Goal: Use online tool/utility

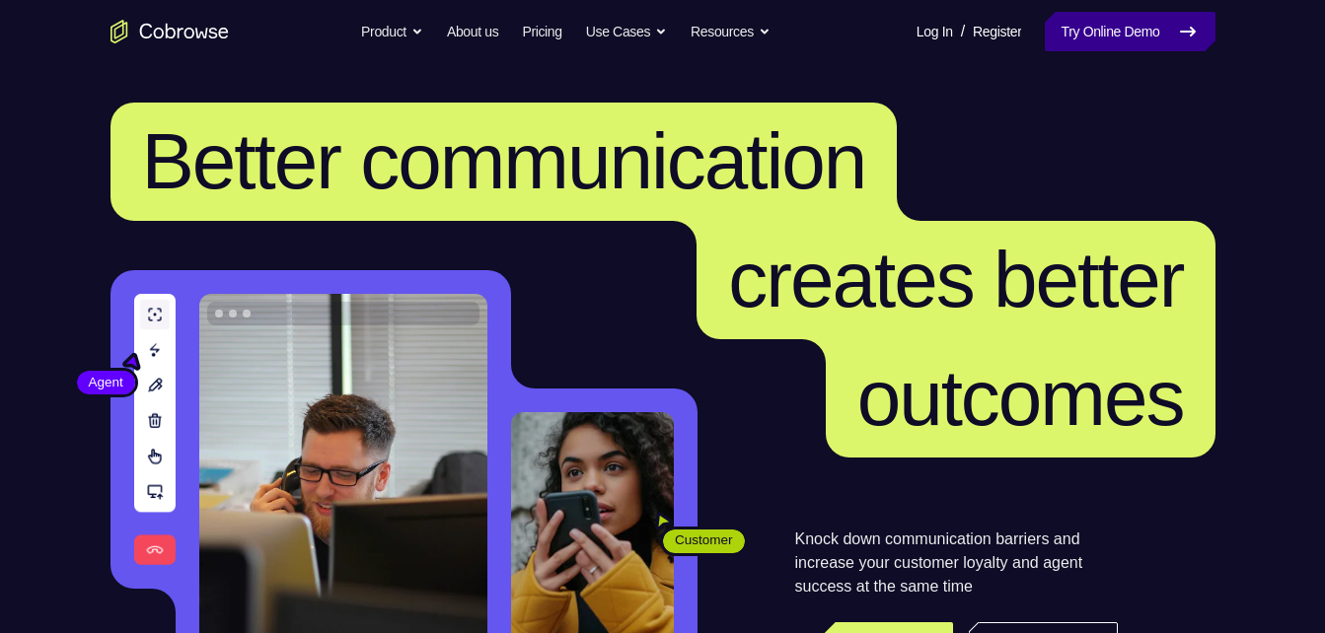
click at [1124, 37] on link "Try Online Demo" at bounding box center [1130, 31] width 170 height 39
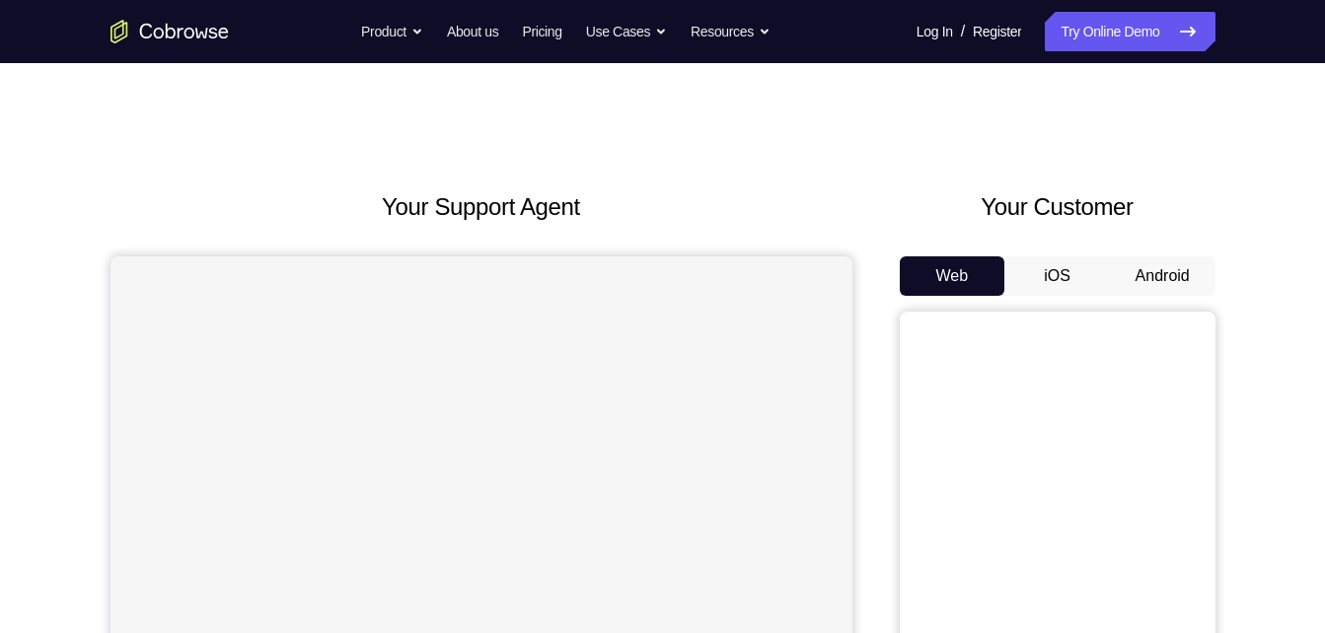
click at [1175, 279] on button "Android" at bounding box center [1163, 276] width 106 height 39
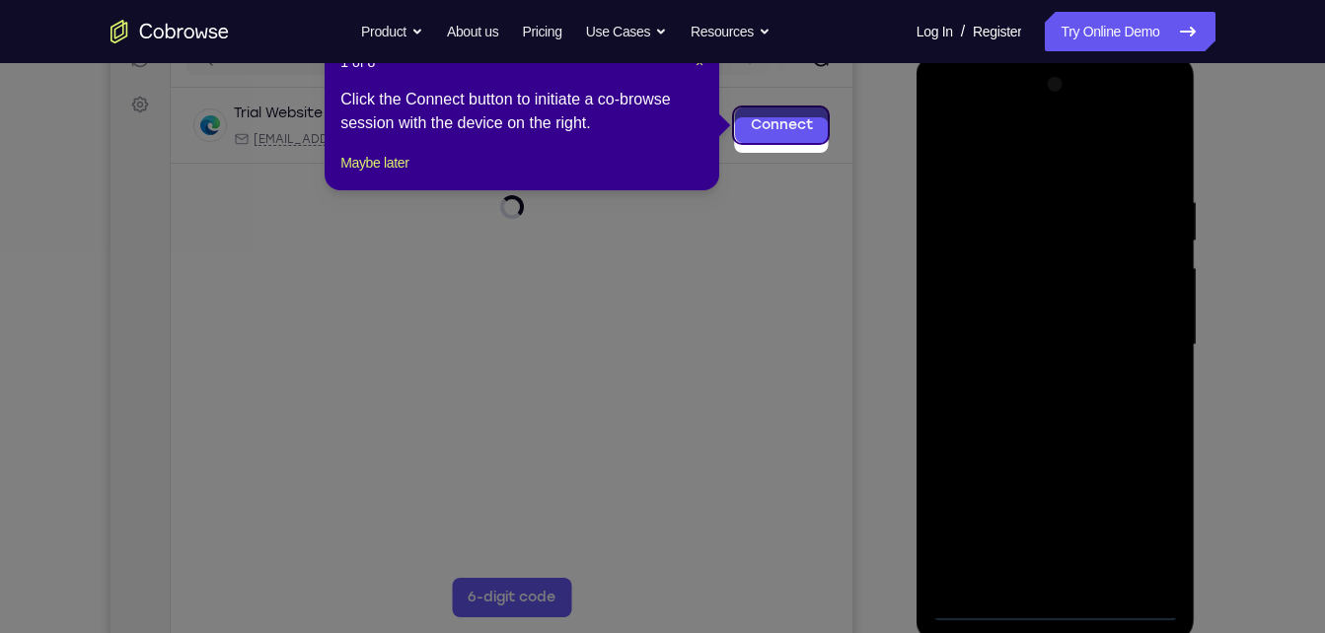
scroll to position [253, 0]
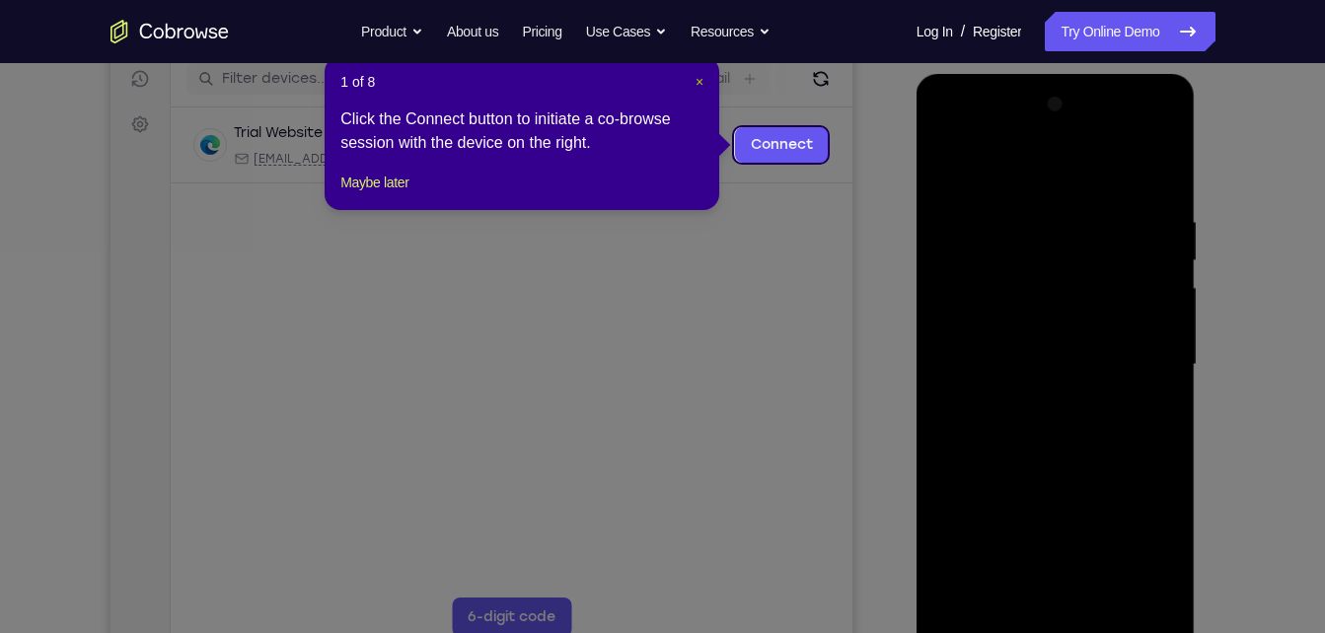
click at [698, 84] on span "×" at bounding box center [700, 82] width 8 height 16
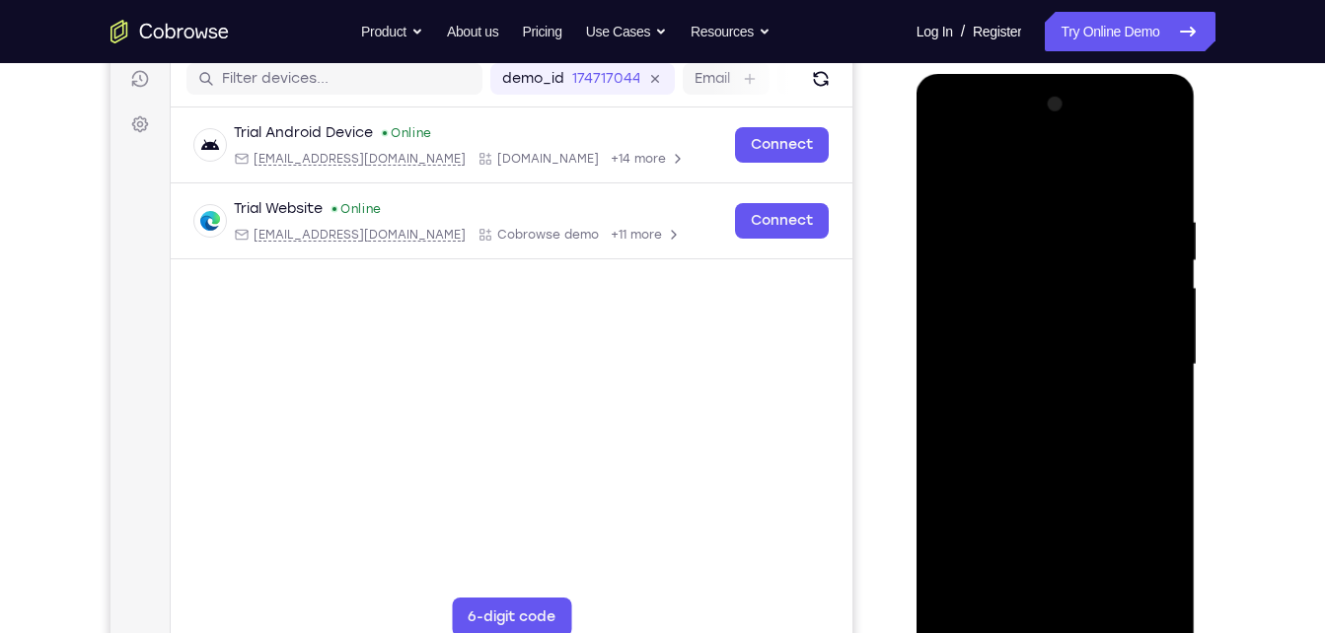
click at [1051, 625] on div at bounding box center [1055, 365] width 249 height 553
click at [1151, 544] on div at bounding box center [1055, 365] width 249 height 553
click at [948, 134] on div at bounding box center [1055, 365] width 249 height 553
click at [1129, 346] on div at bounding box center [1055, 365] width 249 height 553
click at [1031, 398] on div at bounding box center [1055, 365] width 249 height 553
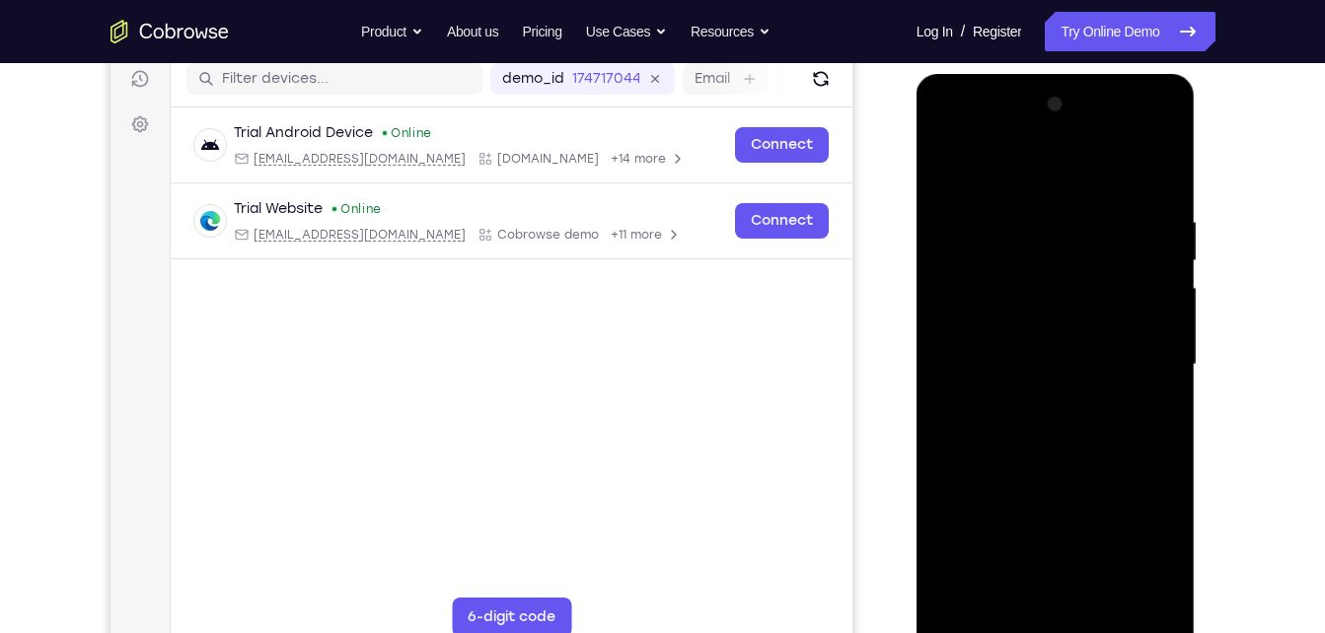
click at [1020, 341] on div at bounding box center [1055, 365] width 249 height 553
click at [1034, 330] on div at bounding box center [1055, 365] width 249 height 553
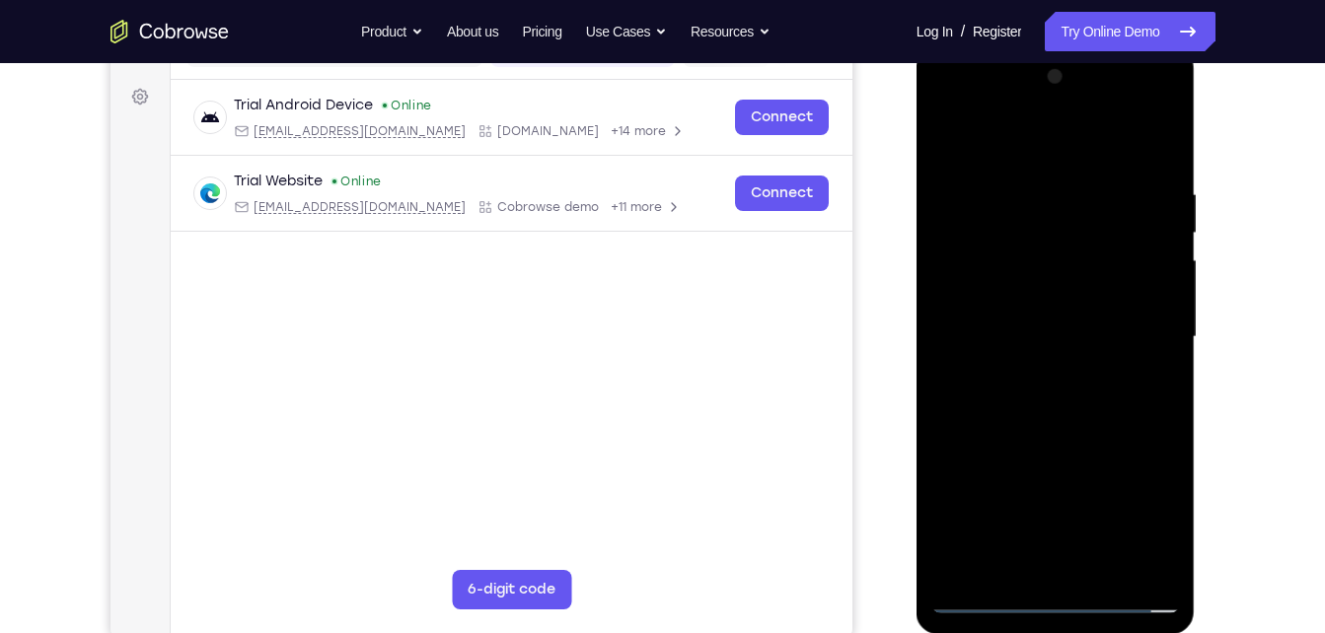
scroll to position [283, 0]
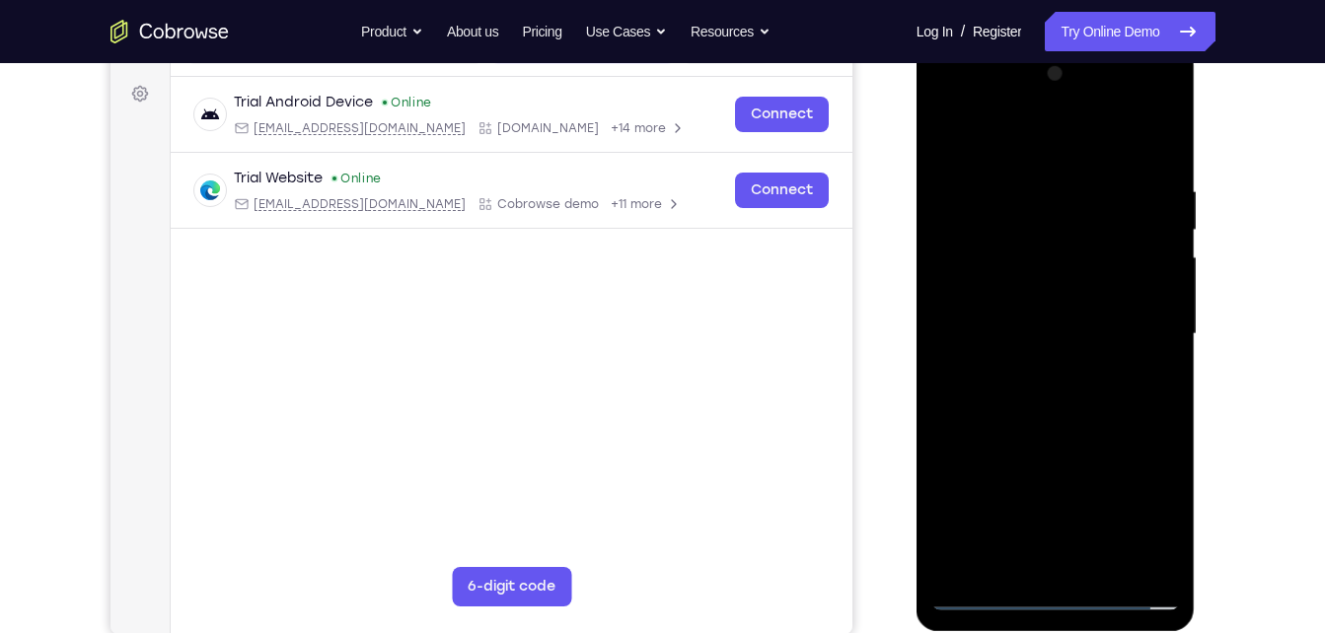
click at [1034, 341] on div at bounding box center [1055, 334] width 249 height 553
click at [1014, 403] on div at bounding box center [1055, 334] width 249 height 553
click at [1043, 389] on div at bounding box center [1055, 334] width 249 height 553
click at [1075, 367] on div at bounding box center [1055, 334] width 249 height 553
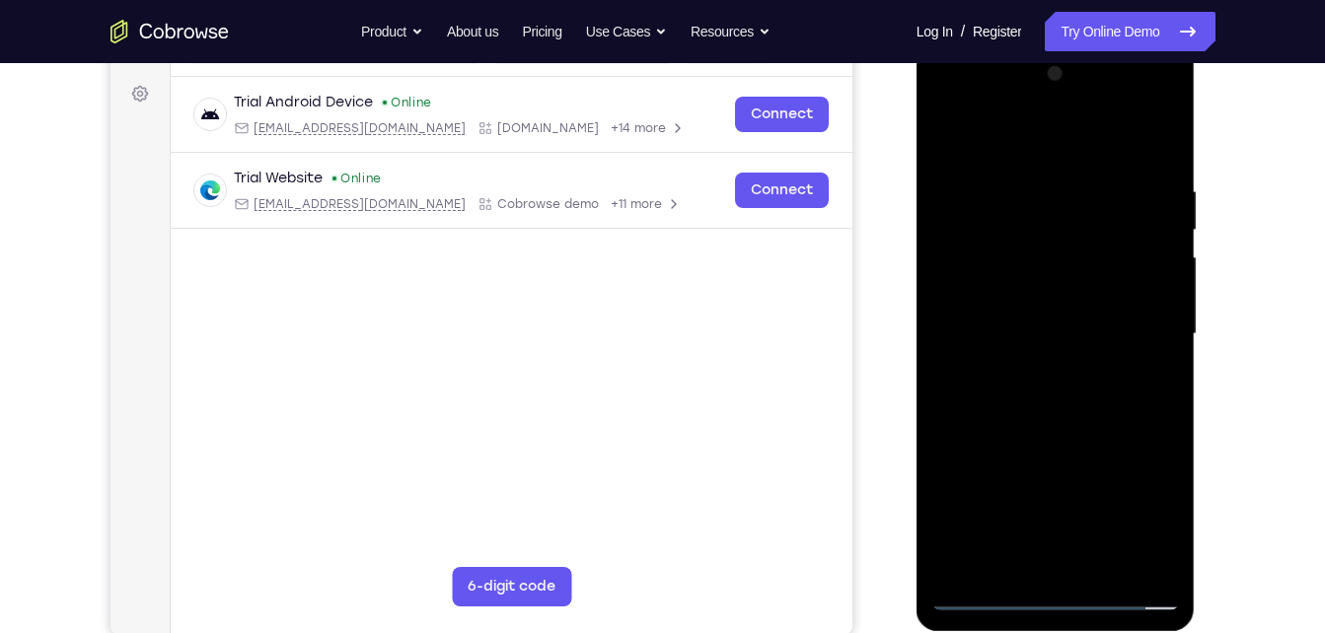
click at [1075, 367] on div at bounding box center [1055, 334] width 249 height 553
click at [1158, 157] on div at bounding box center [1055, 334] width 249 height 553
click at [1004, 186] on div at bounding box center [1055, 334] width 249 height 553
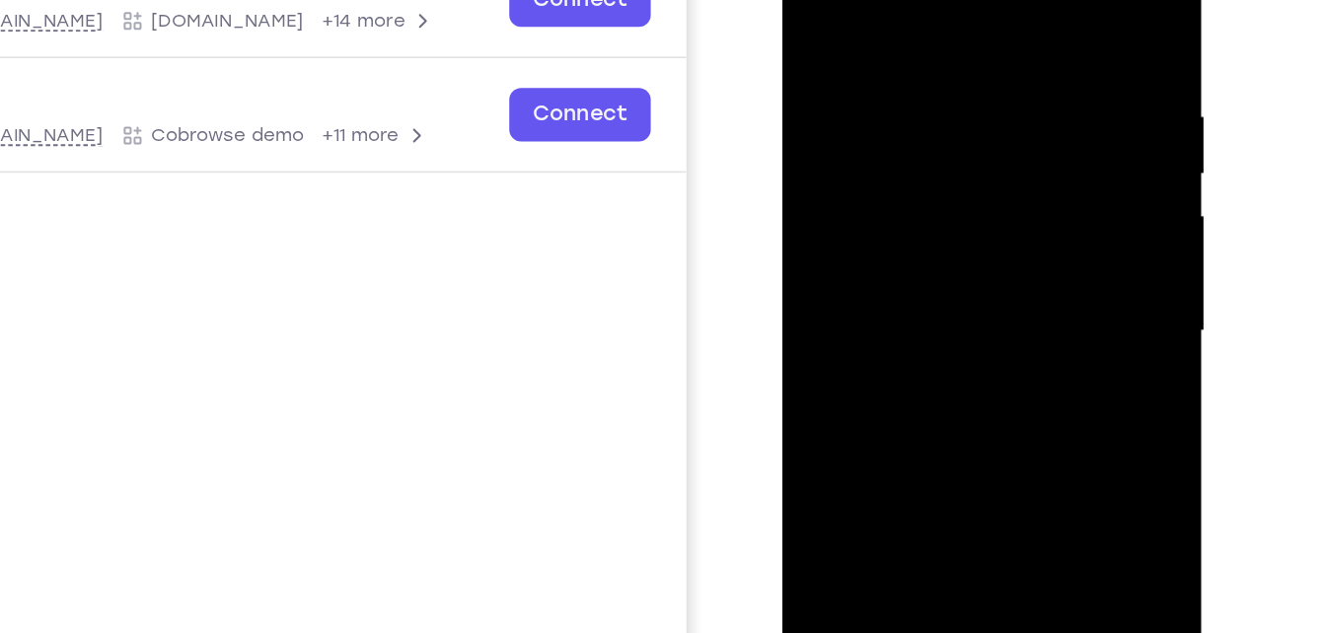
drag, startPoint x: 1019, startPoint y: 46, endPoint x: 1009, endPoint y: 47, distance: 9.9
click at [1009, 47] on div at bounding box center [921, 184] width 249 height 553
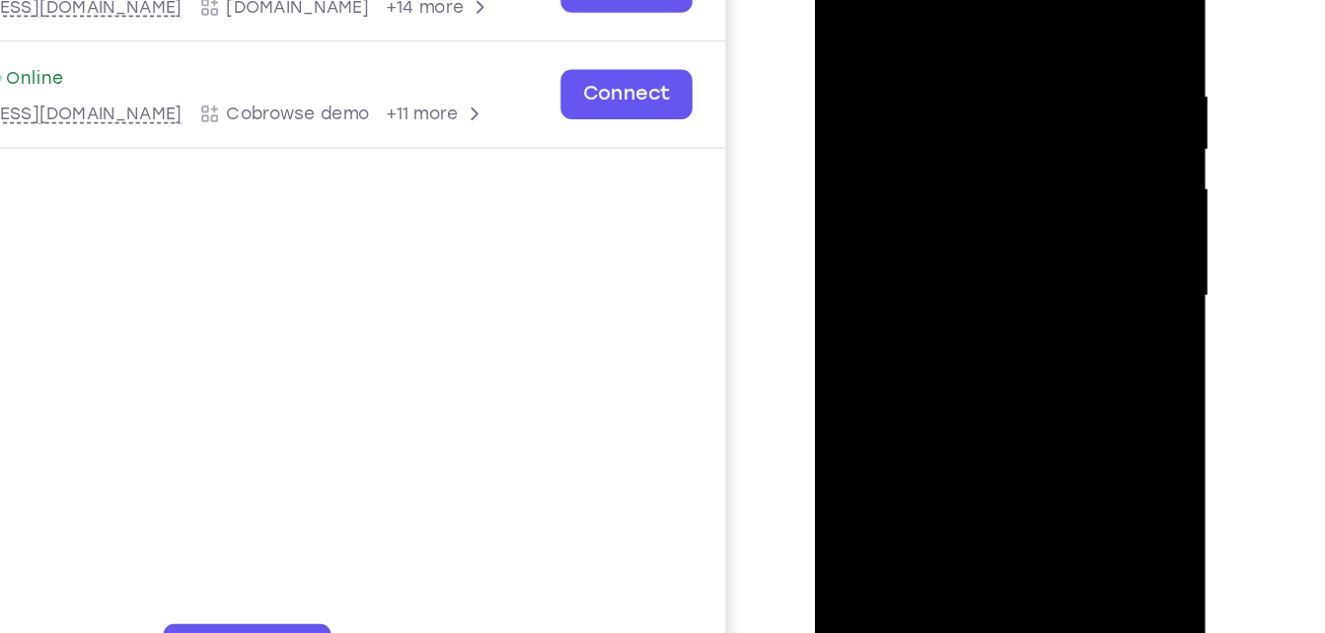
click at [1059, 0] on div at bounding box center [954, 179] width 249 height 553
drag, startPoint x: 989, startPoint y: 296, endPoint x: 991, endPoint y: 139, distance: 156.9
click at [991, 139] on div at bounding box center [954, 179] width 249 height 553
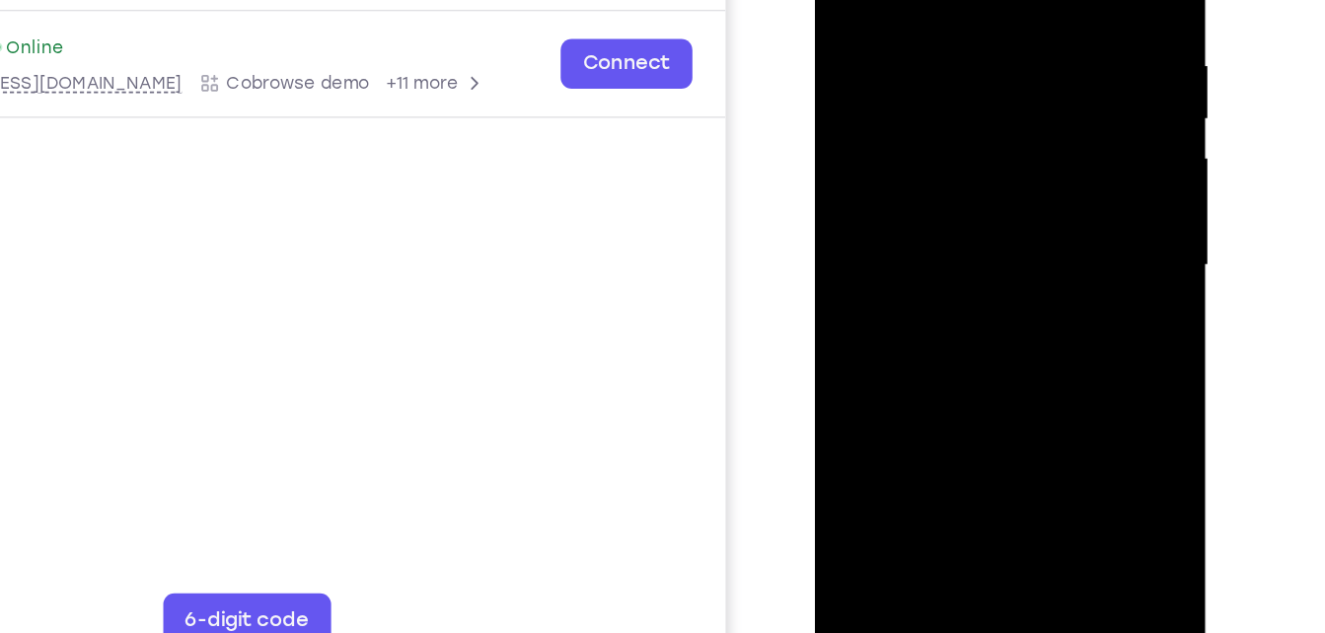
click at [993, 381] on div at bounding box center [954, 149] width 249 height 553
click at [963, 256] on div at bounding box center [954, 149] width 249 height 553
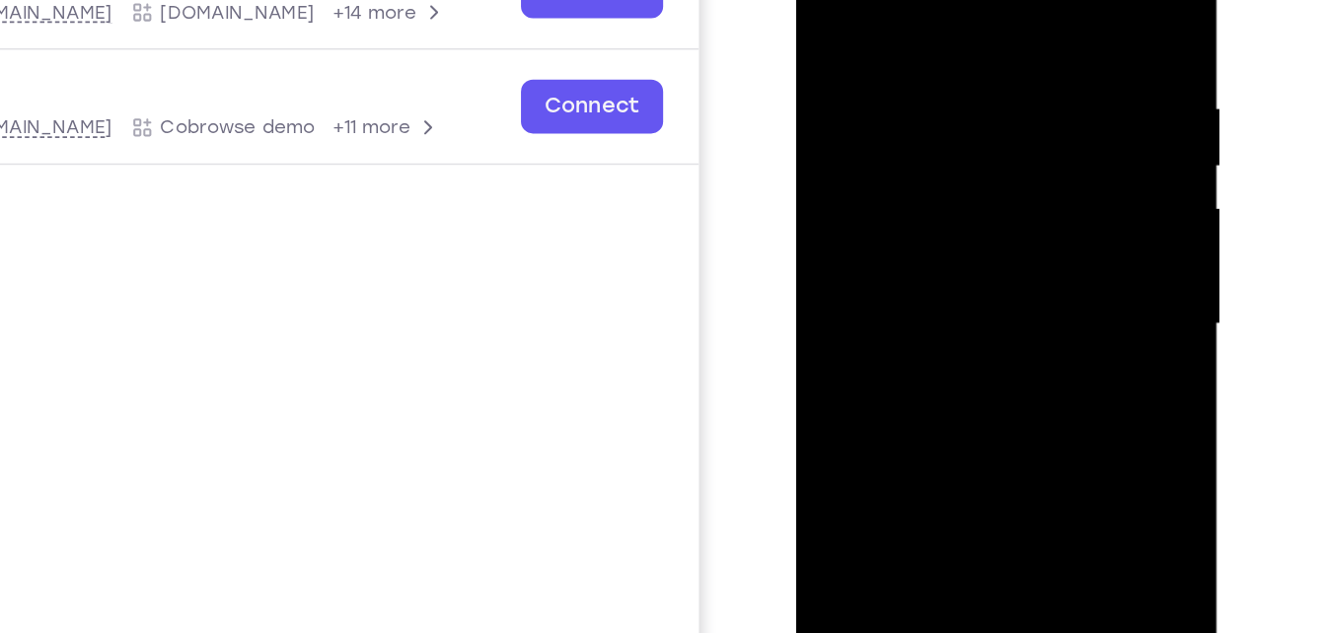
click at [827, 0] on div at bounding box center [934, 174] width 249 height 553
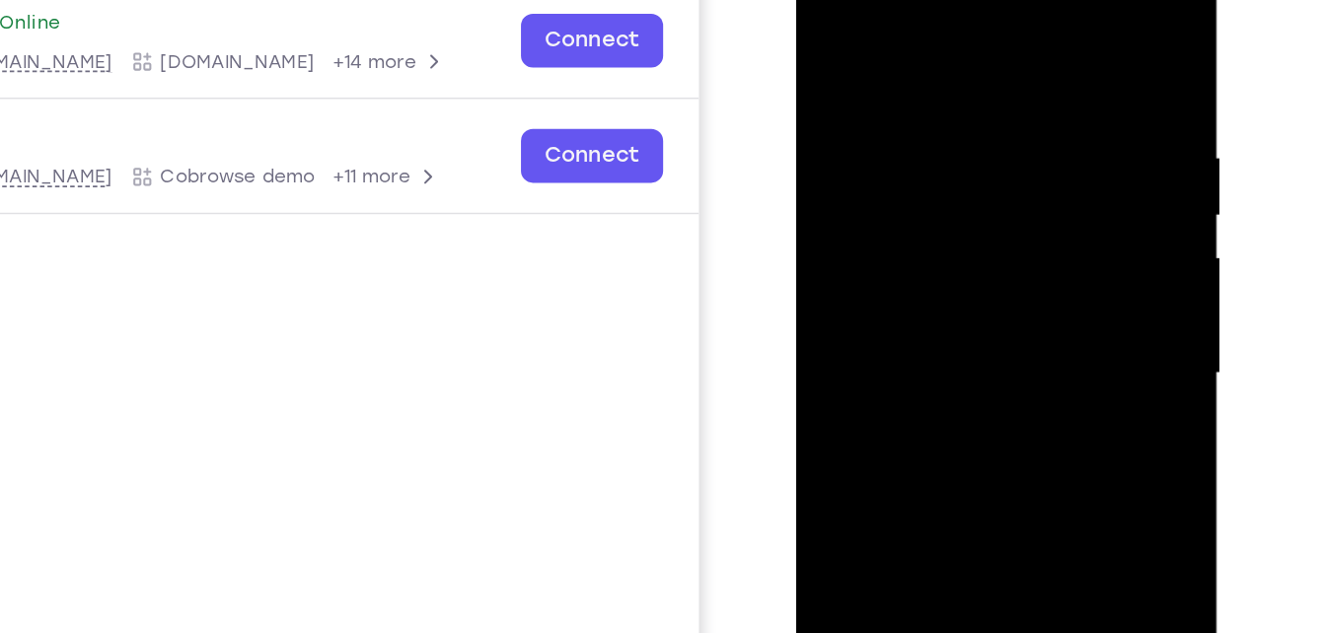
click at [967, 47] on div at bounding box center [934, 224] width 249 height 553
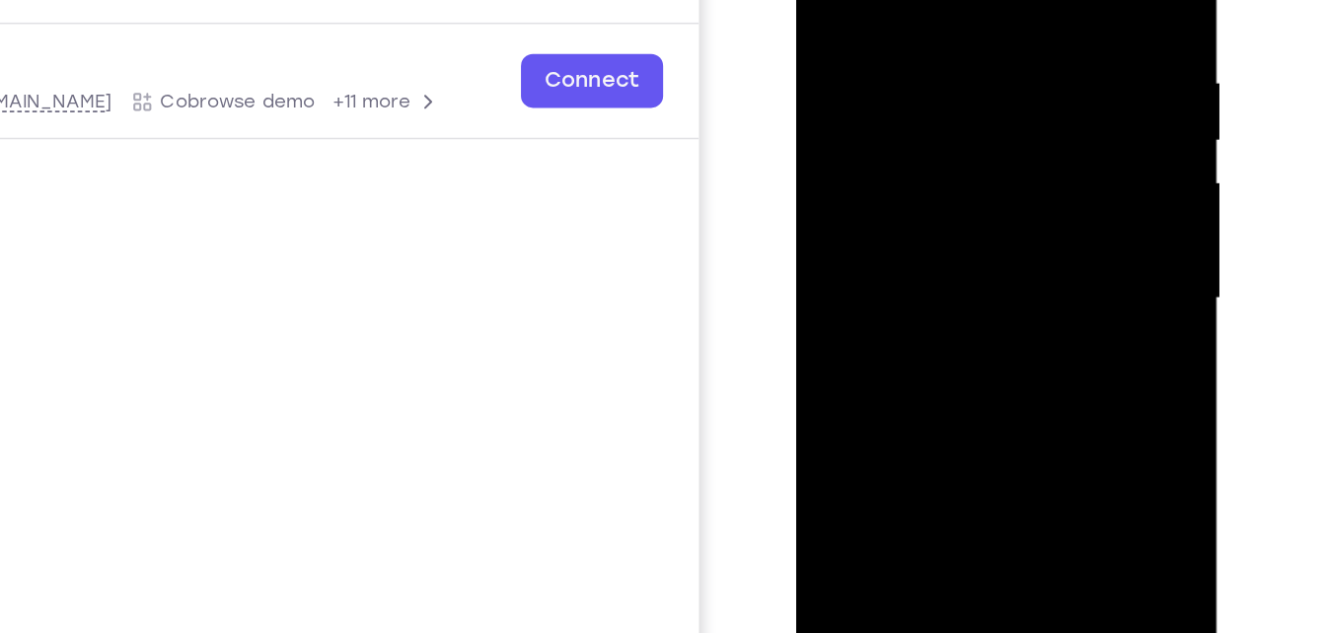
click at [1043, 140] on div at bounding box center [934, 149] width 249 height 553
drag, startPoint x: 1043, startPoint y: 140, endPoint x: 892, endPoint y: 145, distance: 151.1
click at [892, 145] on div at bounding box center [934, 149] width 249 height 553
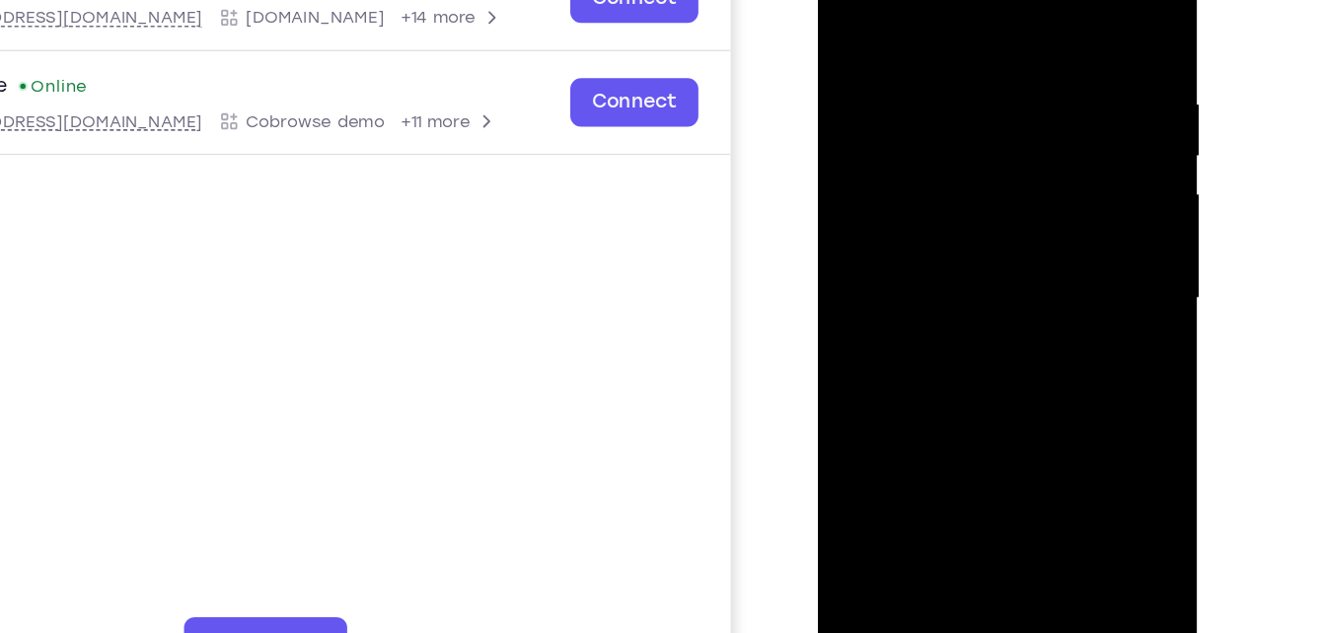
drag, startPoint x: 1043, startPoint y: 104, endPoint x: 841, endPoint y: 114, distance: 202.6
click at [841, 114] on div at bounding box center [957, 193] width 249 height 553
drag, startPoint x: 870, startPoint y: 111, endPoint x: 1158, endPoint y: 68, distance: 291.2
click at [1099, 68] on html "Online web based iOS Simulators and Android Emulators. Run iPhone, iPad, Mobile…" at bounding box center [958, 198] width 281 height 592
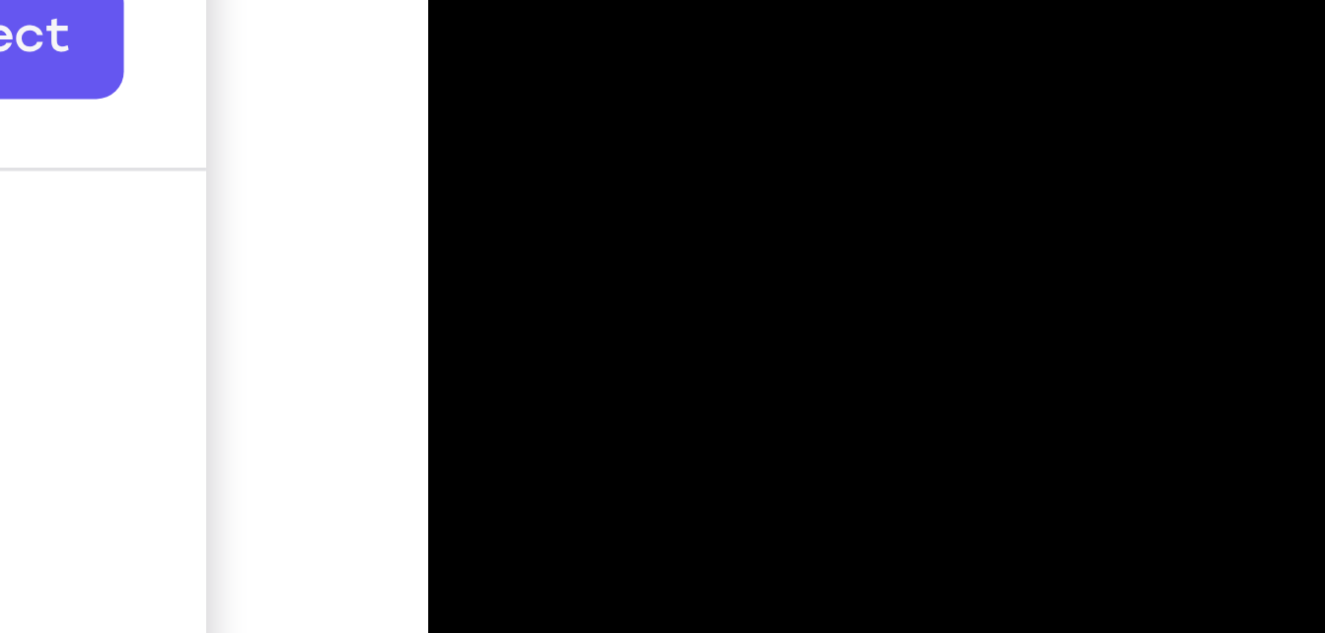
drag, startPoint x: 613, startPoint y: -296, endPoint x: 602, endPoint y: -257, distance: 40.9
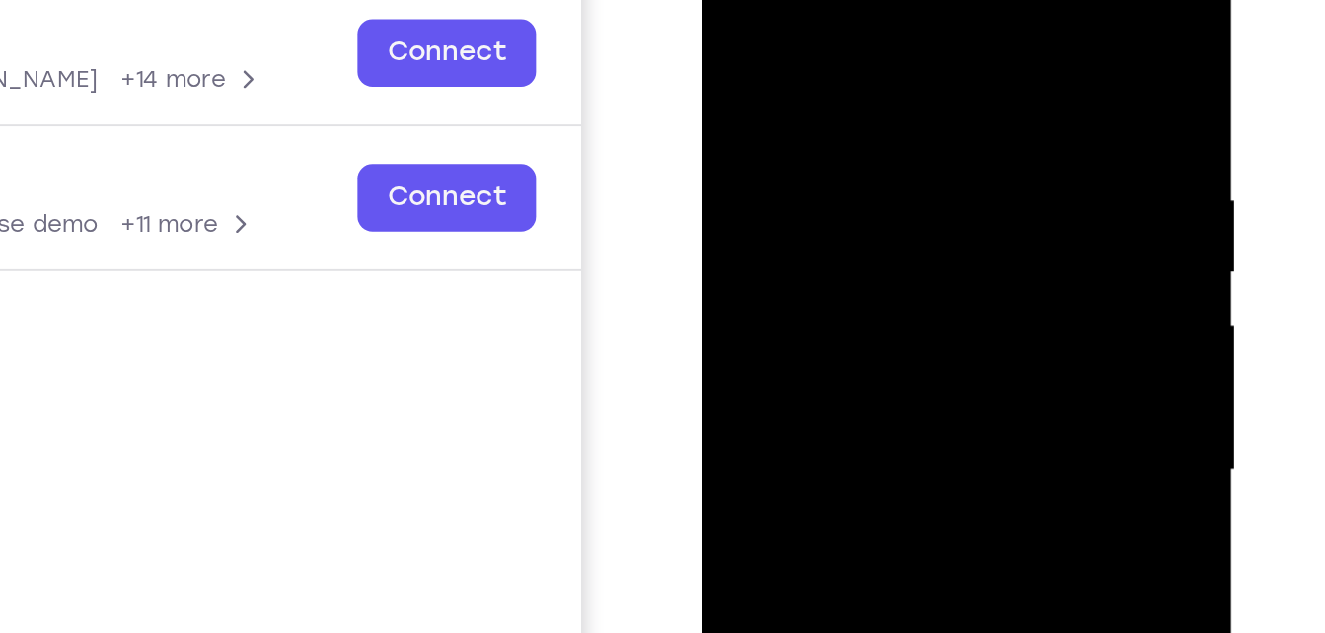
click at [909, 124] on div at bounding box center [841, 209] width 249 height 553
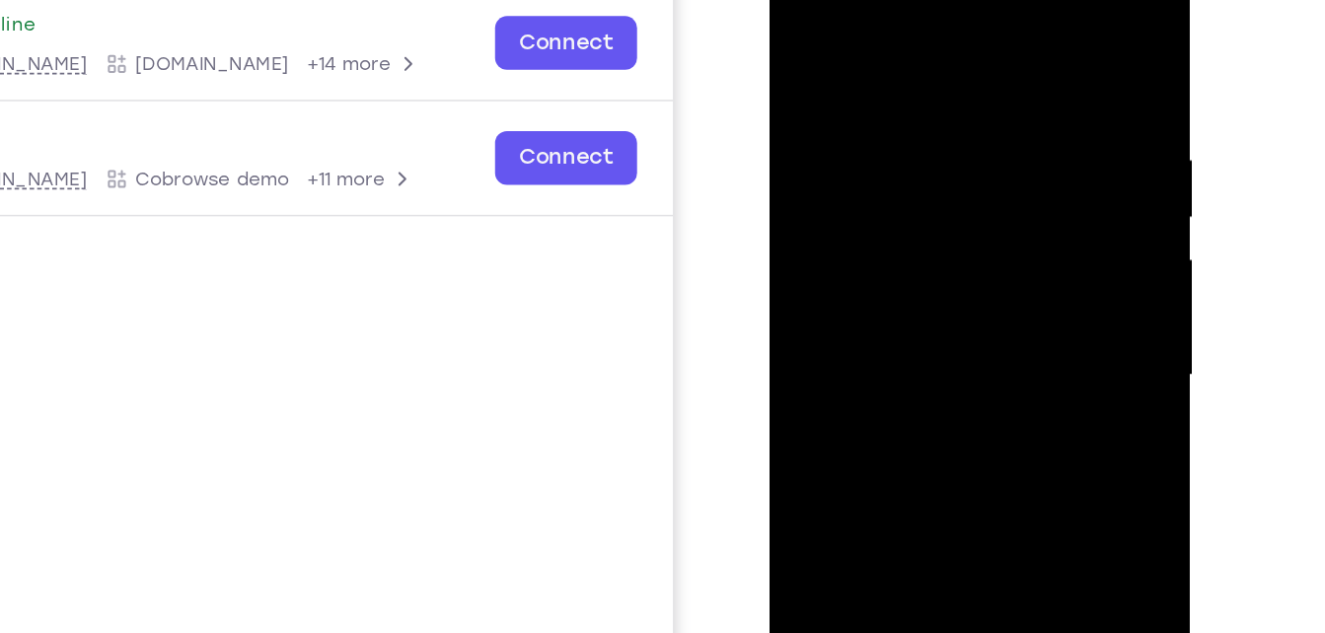
click at [1013, 219] on div at bounding box center [908, 227] width 249 height 553
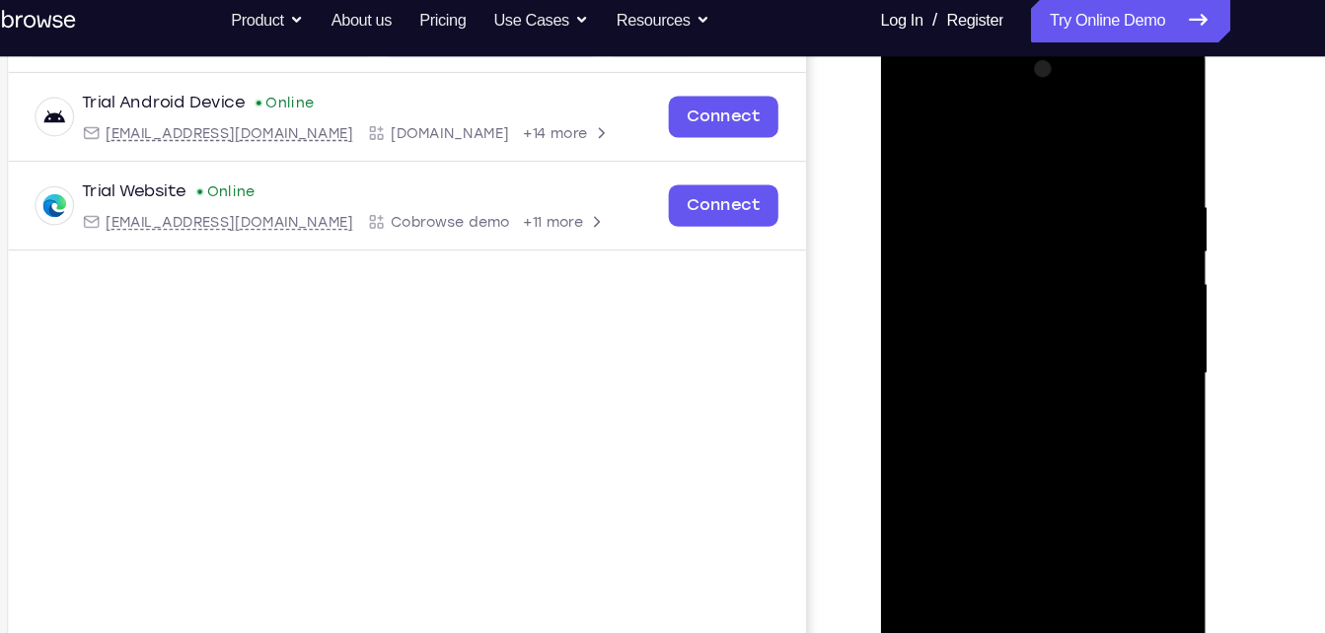
drag, startPoint x: 1104, startPoint y: 327, endPoint x: 924, endPoint y: 332, distance: 180.6
click at [924, 332] on div at bounding box center [1019, 323] width 249 height 553
drag, startPoint x: 1090, startPoint y: 329, endPoint x: 897, endPoint y: 334, distance: 193.5
click at [897, 334] on div at bounding box center [1019, 323] width 249 height 553
drag, startPoint x: 1113, startPoint y: 320, endPoint x: 905, endPoint y: 323, distance: 208.2
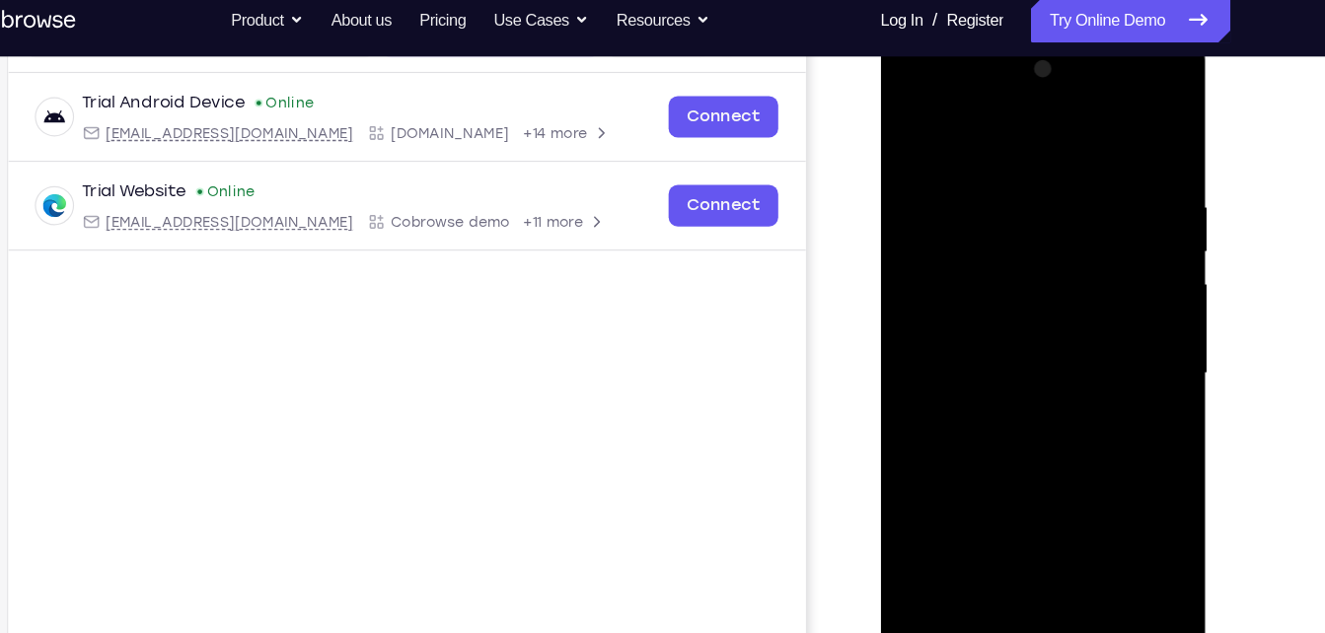
click at [905, 323] on div at bounding box center [1019, 323] width 249 height 553
click at [1134, 296] on div at bounding box center [1019, 323] width 249 height 553
click at [1134, 273] on div at bounding box center [1019, 323] width 249 height 553
click at [1134, 276] on div at bounding box center [1019, 323] width 249 height 553
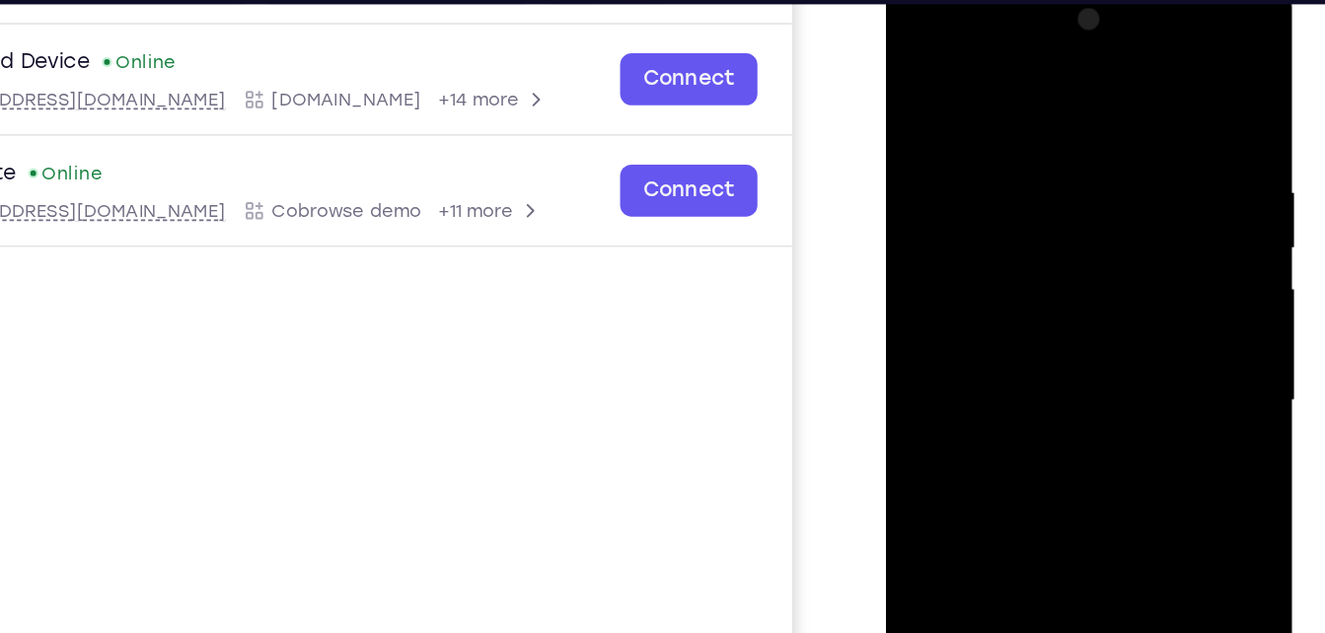
click at [1140, 260] on div at bounding box center [1025, 267] width 249 height 553
click at [1131, 260] on div at bounding box center [1025, 267] width 249 height 553
click at [1132, 260] on div at bounding box center [1025, 267] width 249 height 553
click at [1145, 221] on div at bounding box center [1025, 267] width 249 height 553
drag, startPoint x: 1144, startPoint y: 228, endPoint x: 984, endPoint y: 242, distance: 160.4
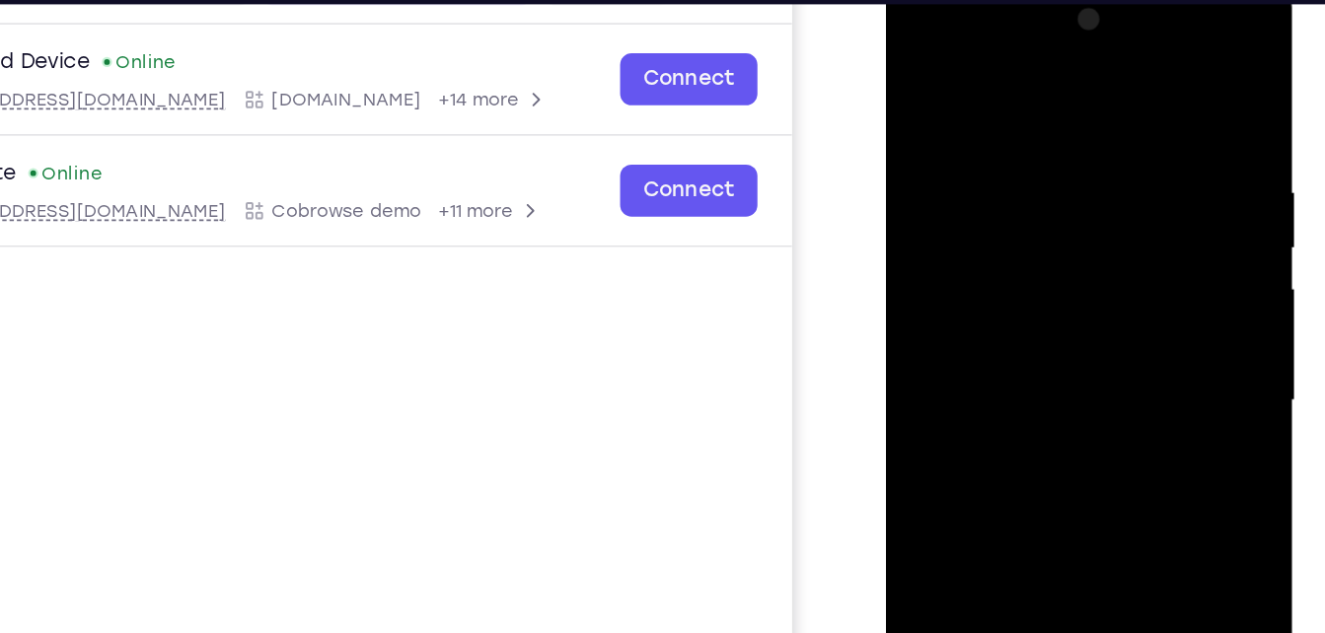
click at [984, 242] on div at bounding box center [1025, 267] width 249 height 553
click at [1129, 83] on div at bounding box center [1025, 267] width 249 height 553
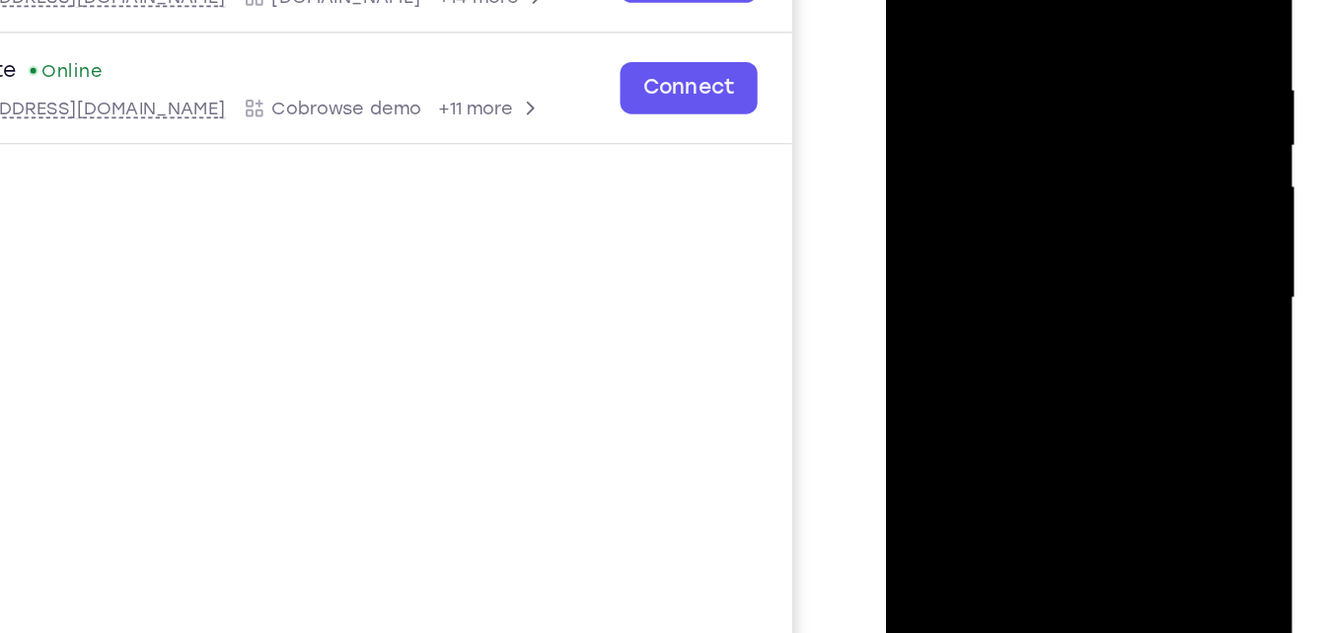
drag, startPoint x: 1052, startPoint y: 315, endPoint x: 1067, endPoint y: 45, distance: 269.8
click at [1067, 45] on div at bounding box center [1025, 164] width 249 height 553
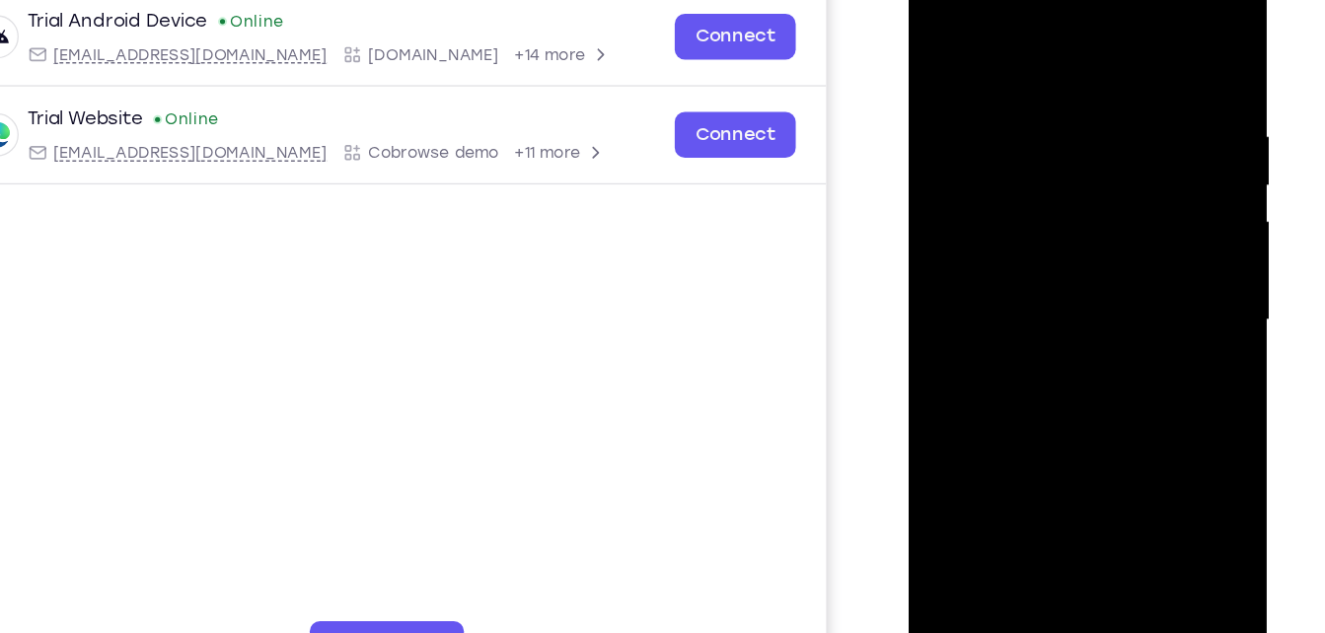
drag, startPoint x: 1048, startPoint y: 429, endPoint x: 1037, endPoint y: 183, distance: 246.9
click at [1037, 183] on div at bounding box center [1048, 237] width 249 height 553
drag, startPoint x: 1036, startPoint y: 379, endPoint x: 1065, endPoint y: 91, distance: 289.5
click at [1065, 91] on div at bounding box center [1048, 237] width 249 height 553
drag, startPoint x: 1066, startPoint y: 91, endPoint x: 1015, endPoint y: 340, distance: 254.7
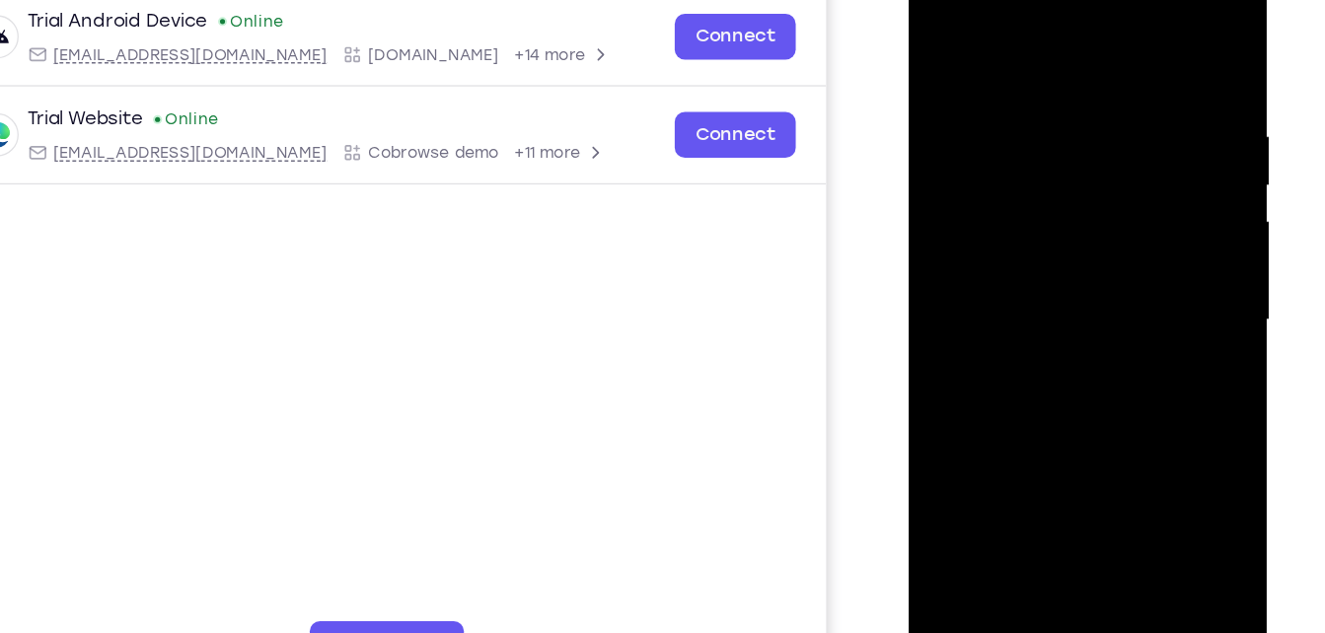
click at [1015, 340] on div at bounding box center [1048, 237] width 249 height 553
click at [1152, 279] on div at bounding box center [1048, 237] width 249 height 553
click at [934, 276] on div at bounding box center [1048, 237] width 249 height 553
drag, startPoint x: 1005, startPoint y: 407, endPoint x: 1002, endPoint y: 111, distance: 296.0
click at [1002, 111] on div at bounding box center [1048, 237] width 249 height 553
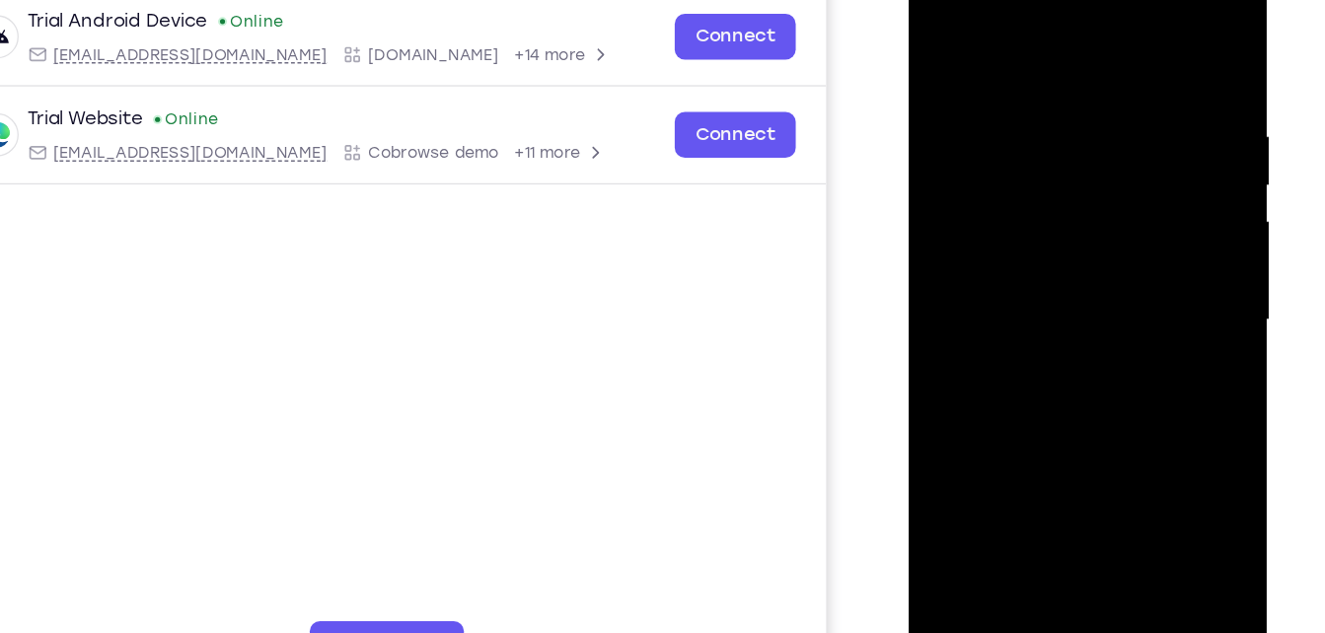
drag, startPoint x: 1031, startPoint y: 367, endPoint x: 1024, endPoint y: 181, distance: 186.6
click at [1024, 181] on div at bounding box center [1048, 237] width 249 height 553
click at [1161, 222] on div at bounding box center [1048, 237] width 249 height 553
click at [1159, 222] on div at bounding box center [1048, 237] width 249 height 553
drag, startPoint x: 1071, startPoint y: 418, endPoint x: 1063, endPoint y: 75, distance: 343.5
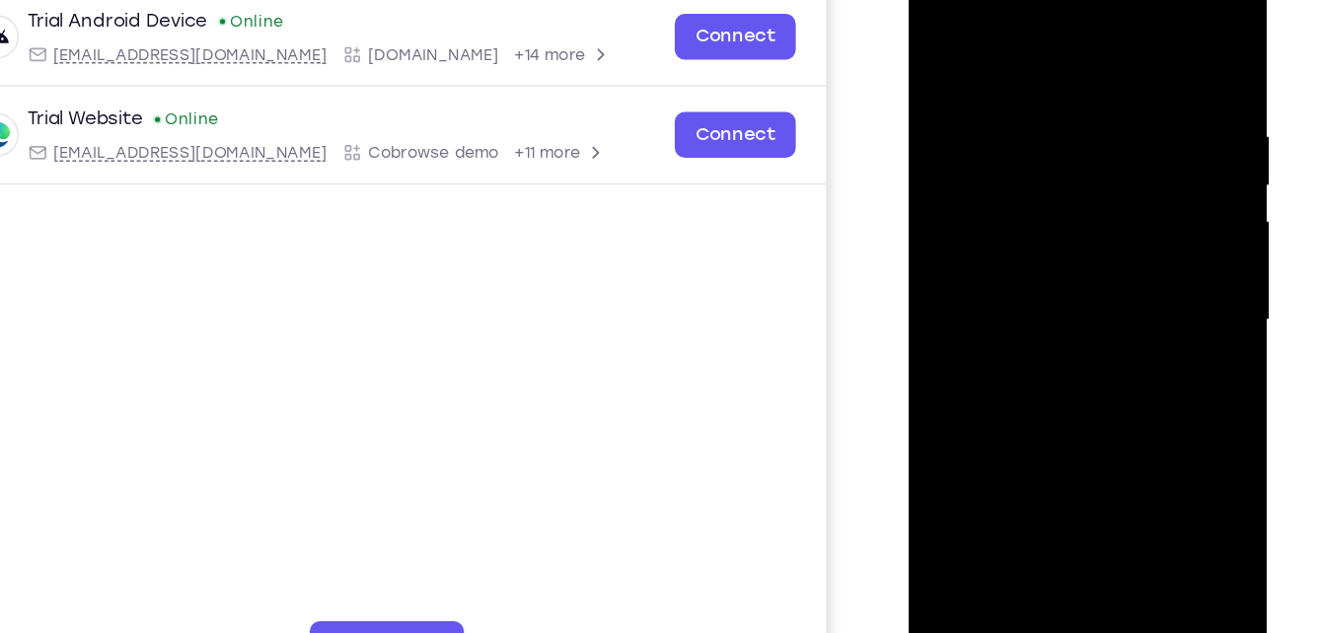
click at [1063, 75] on div at bounding box center [1048, 237] width 249 height 553
drag, startPoint x: 1079, startPoint y: 295, endPoint x: 1071, endPoint y: 205, distance: 90.2
click at [1071, 205] on div at bounding box center [1048, 237] width 249 height 553
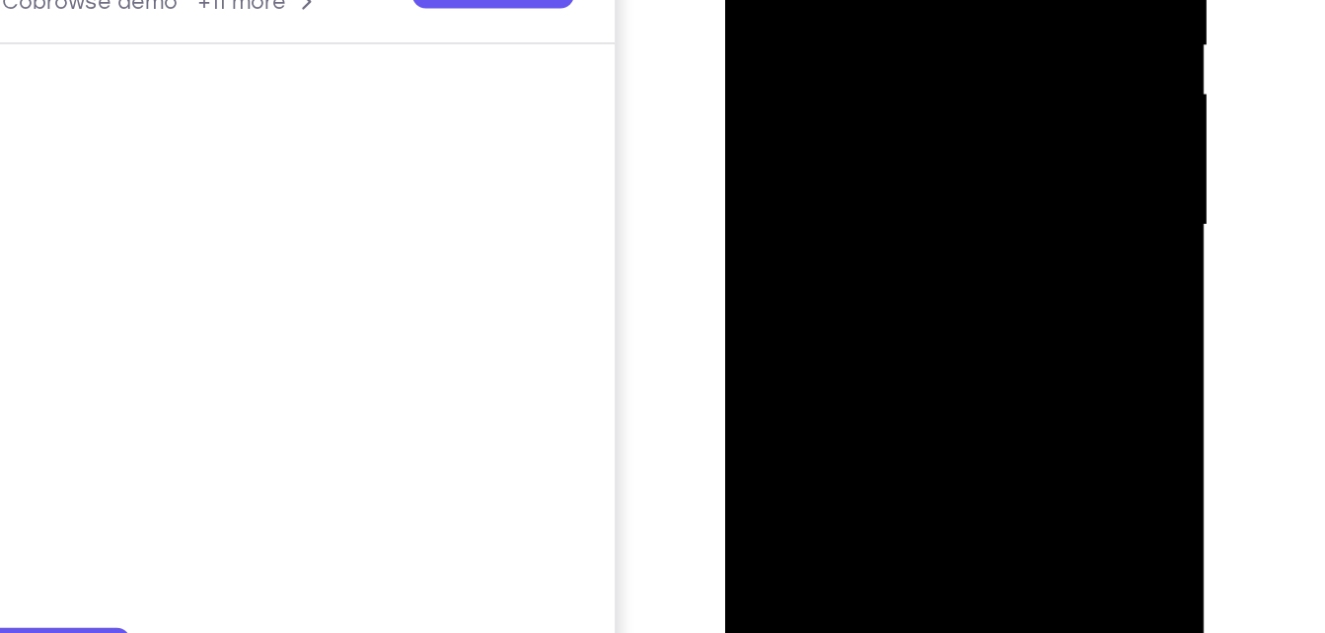
drag, startPoint x: 865, startPoint y: 169, endPoint x: 881, endPoint y: -105, distance: 273.8
click at [881, 0] on div at bounding box center [864, 16] width 249 height 553
drag, startPoint x: 861, startPoint y: 135, endPoint x: 870, endPoint y: -27, distance: 162.1
click at [870, 0] on div at bounding box center [864, 16] width 249 height 553
click at [972, 37] on div at bounding box center [864, 16] width 249 height 553
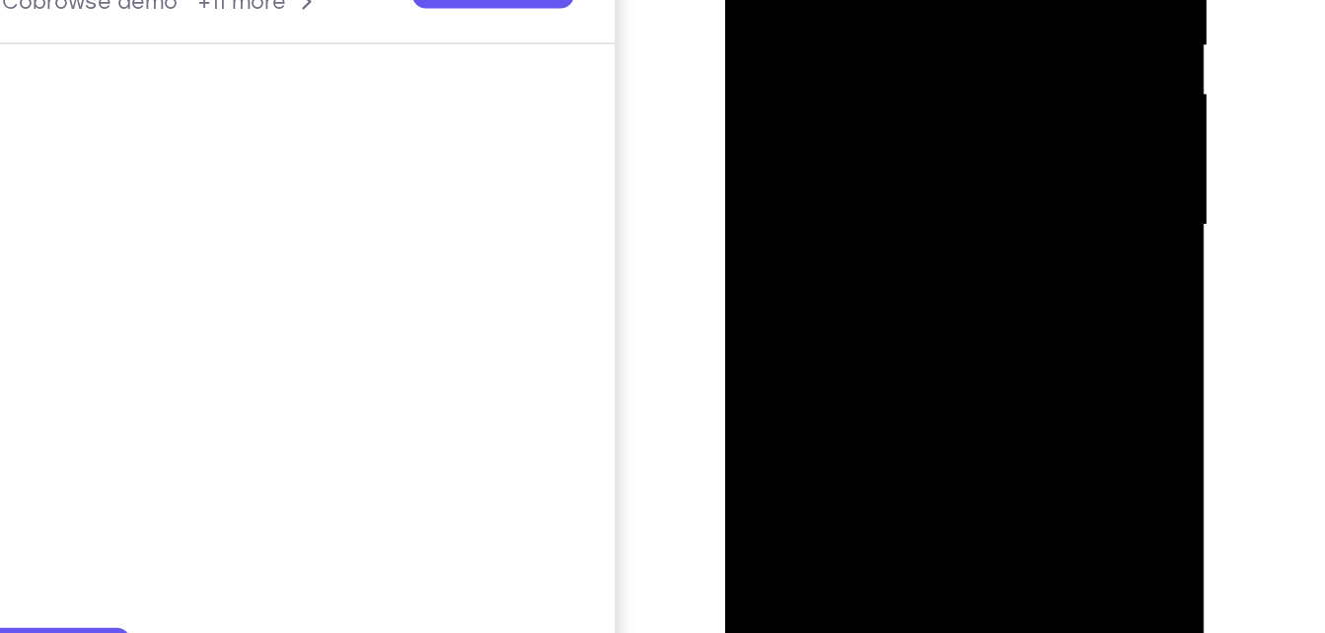
click at [970, 35] on div at bounding box center [864, 16] width 249 height 553
drag, startPoint x: 888, startPoint y: 147, endPoint x: 872, endPoint y: -77, distance: 224.5
click at [872, 0] on div at bounding box center [864, 16] width 249 height 553
drag, startPoint x: 864, startPoint y: 120, endPoint x: 856, endPoint y: -59, distance: 179.8
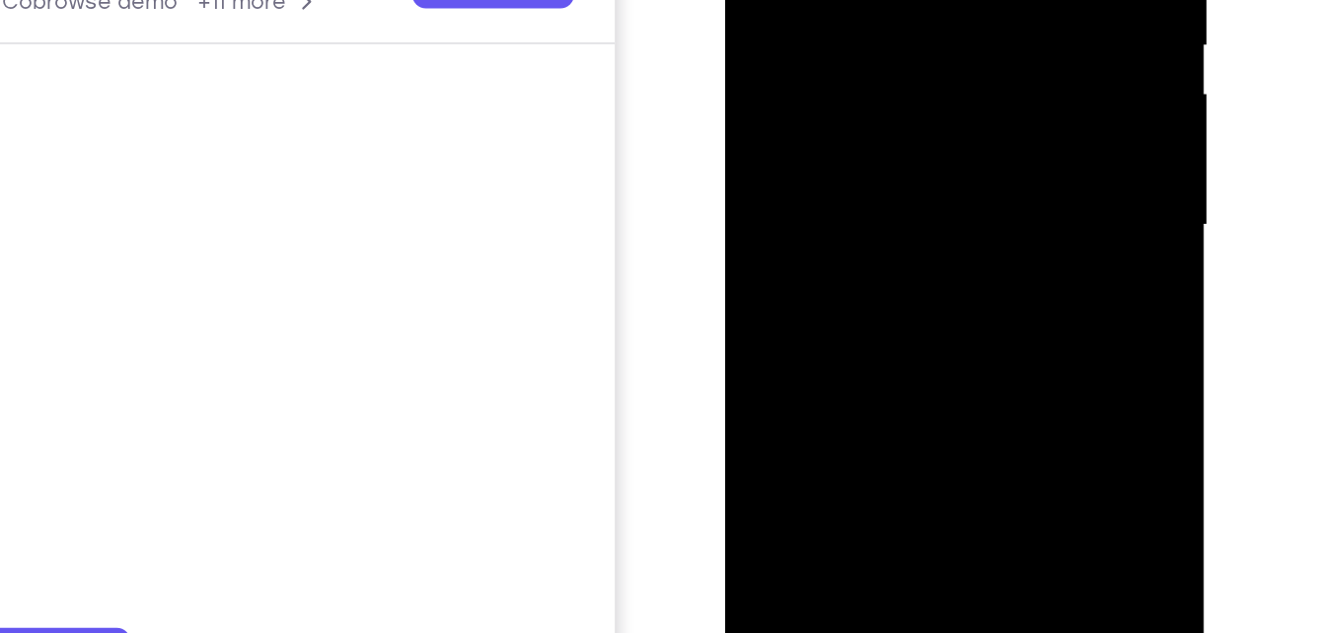
click at [856, 0] on div at bounding box center [864, 16] width 249 height 553
drag, startPoint x: 835, startPoint y: 165, endPoint x: 841, endPoint y: -65, distance: 230.0
click at [841, 0] on div at bounding box center [864, 16] width 249 height 553
drag, startPoint x: 837, startPoint y: 186, endPoint x: 855, endPoint y: -68, distance: 255.2
click at [855, 0] on div at bounding box center [864, 16] width 249 height 553
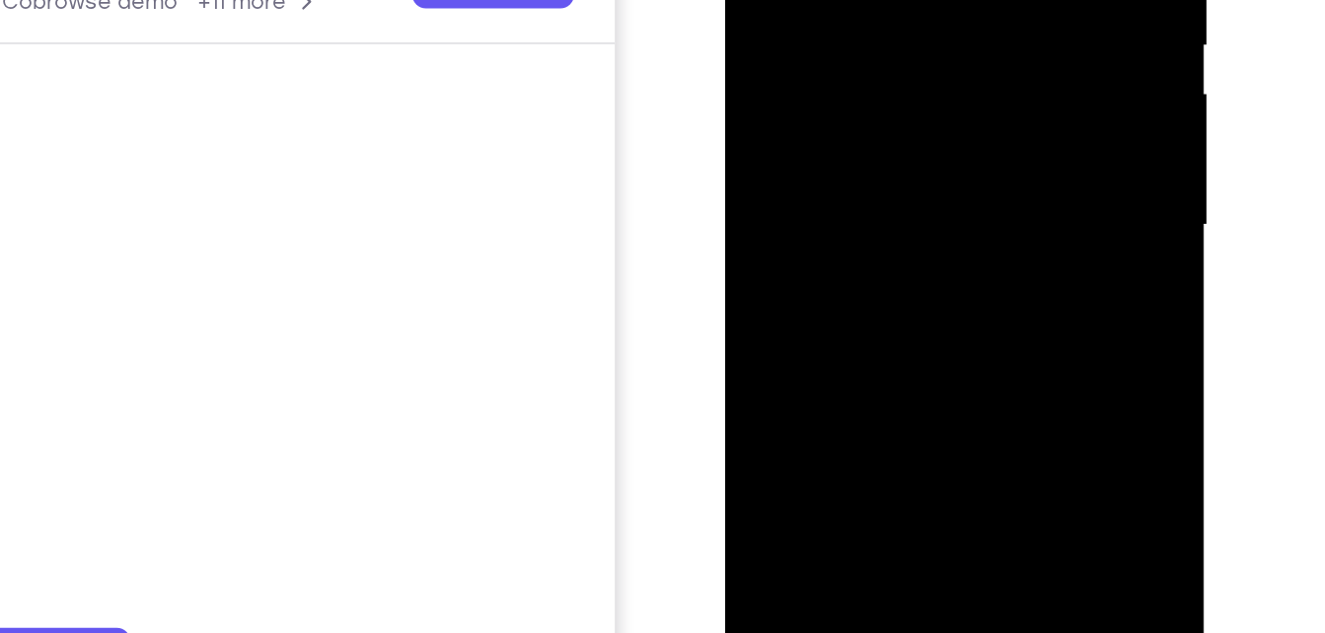
drag, startPoint x: 856, startPoint y: 150, endPoint x: 872, endPoint y: -149, distance: 299.4
click at [872, 0] on div at bounding box center [864, 16] width 249 height 553
drag, startPoint x: 889, startPoint y: 67, endPoint x: 905, endPoint y: -158, distance: 225.5
click at [905, 0] on div at bounding box center [864, 16] width 249 height 553
drag, startPoint x: 876, startPoint y: 114, endPoint x: 873, endPoint y: -92, distance: 206.2
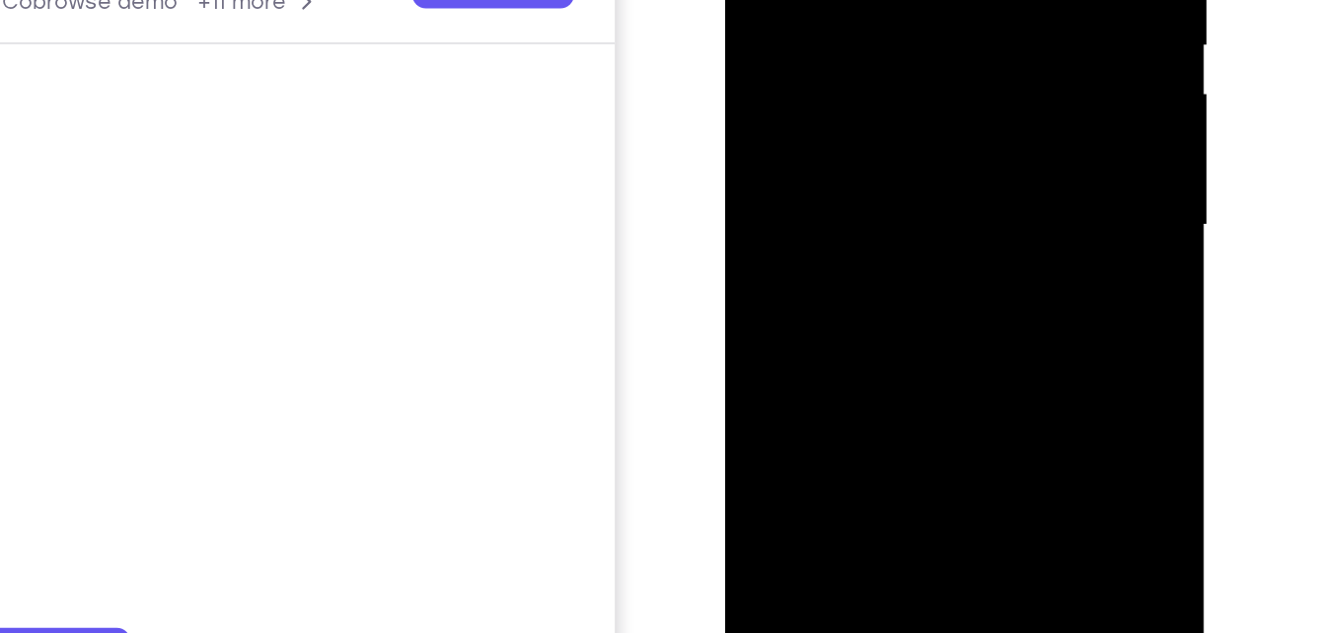
click at [873, 0] on div at bounding box center [864, 16] width 249 height 553
drag, startPoint x: 883, startPoint y: 105, endPoint x: 872, endPoint y: -2, distance: 107.1
click at [872, 0] on div at bounding box center [864, 16] width 249 height 553
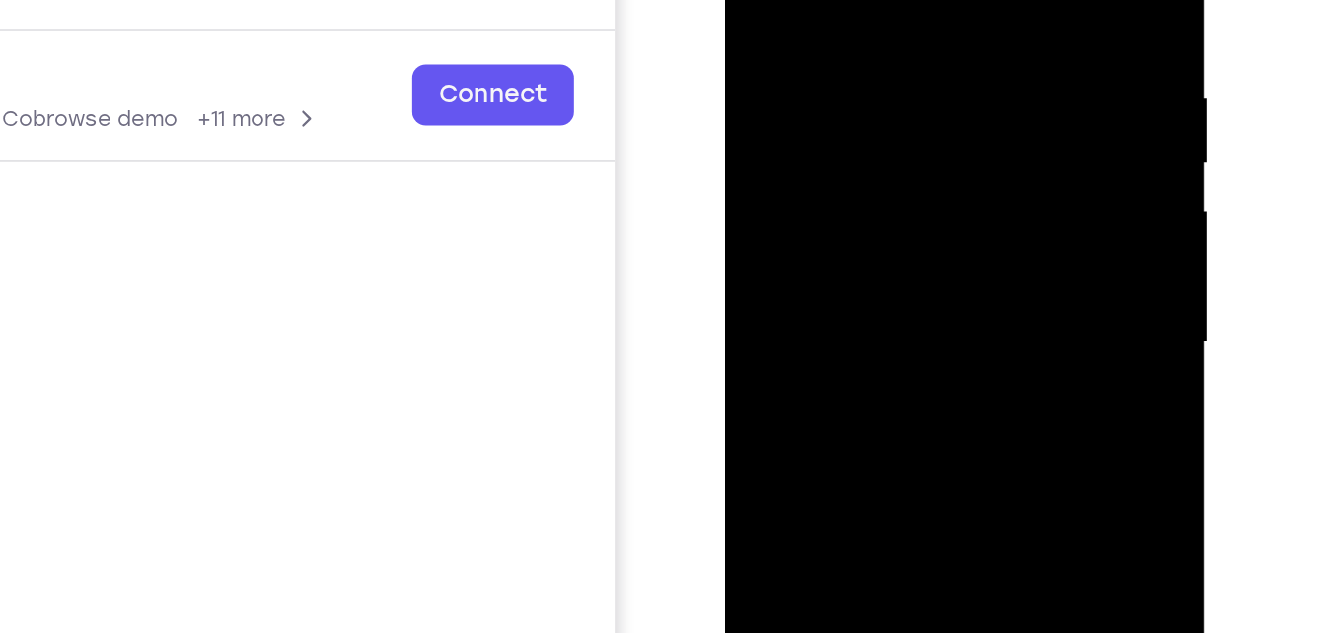
click at [975, 0] on div at bounding box center [864, 133] width 249 height 553
click at [863, 247] on div at bounding box center [864, 133] width 249 height 553
click at [976, 285] on div at bounding box center [864, 133] width 249 height 553
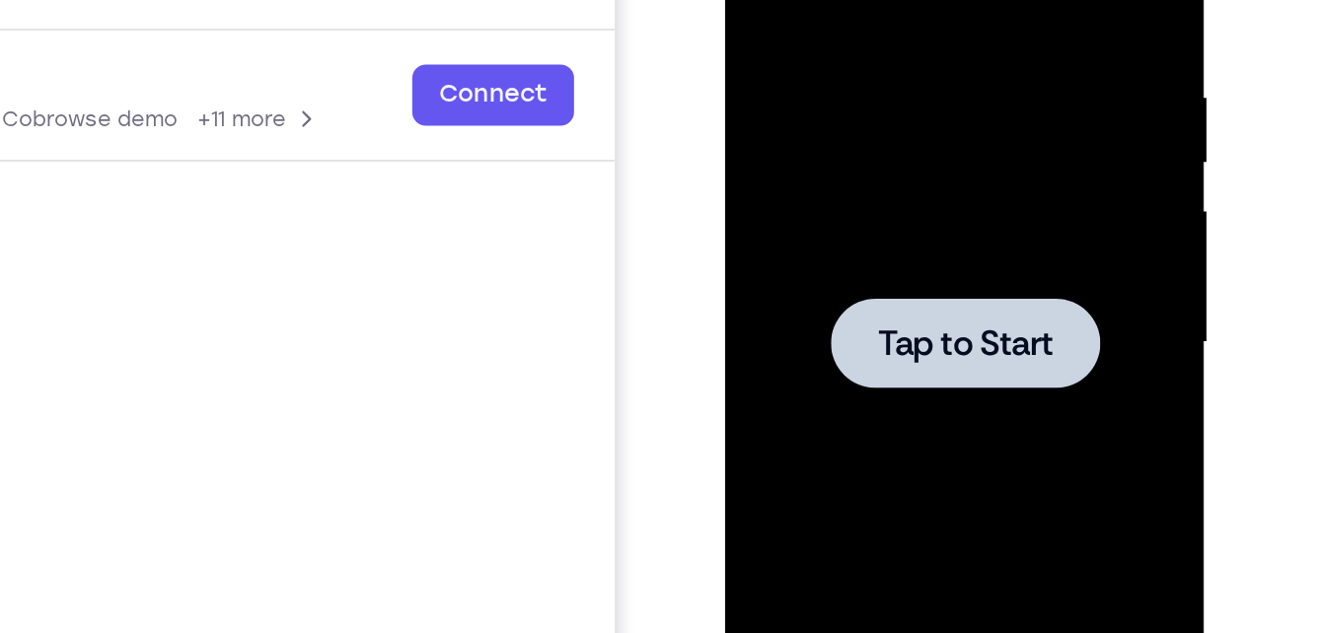
drag, startPoint x: 856, startPoint y: 199, endPoint x: 866, endPoint y: -42, distance: 241.9
